Goal: Find specific page/section: Find specific page/section

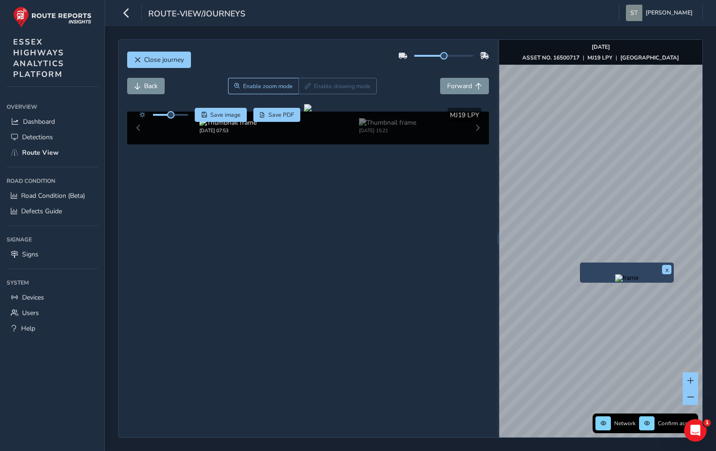
click at [709, 227] on div "Close journey Back Enable zoom mode Enable drawing mode Forward Click and Drag …" at bounding box center [410, 238] width 611 height 425
click at [168, 51] on div "Close journey" at bounding box center [308, 63] width 362 height 30
click at [167, 56] on span "Close journey" at bounding box center [164, 59] width 40 height 9
